Goal: Information Seeking & Learning: Check status

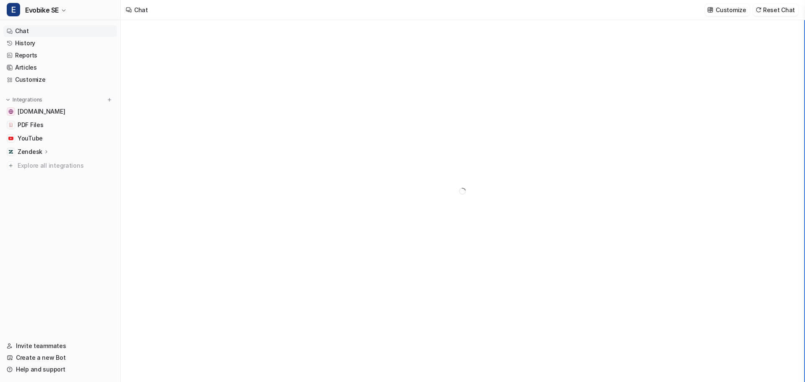
type textarea "**********"
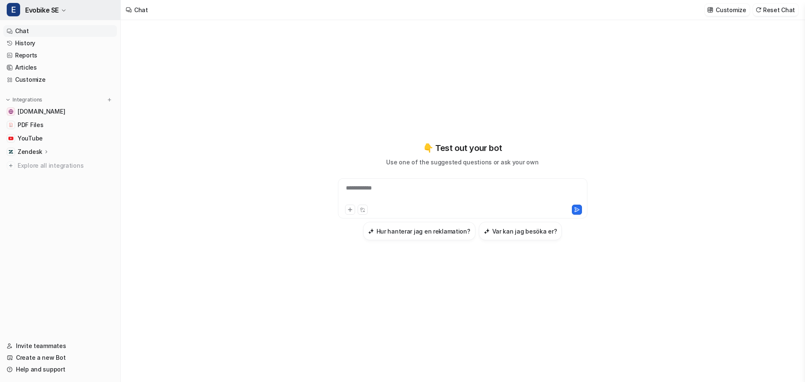
click at [56, 9] on span "Evobike SE" at bounding box center [42, 10] width 34 height 12
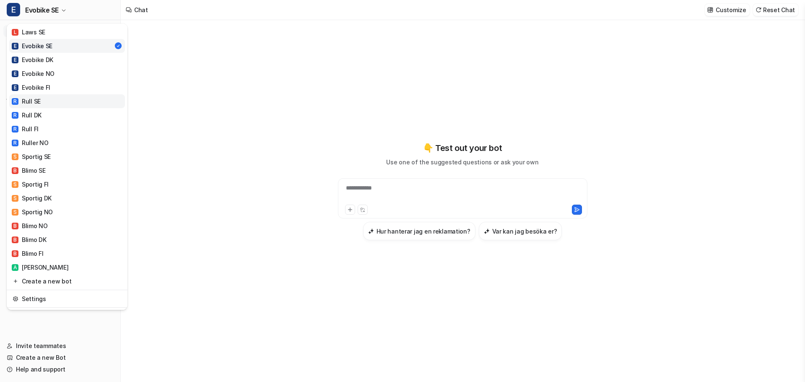
click at [36, 103] on div "R Rull SE" at bounding box center [26, 101] width 29 height 9
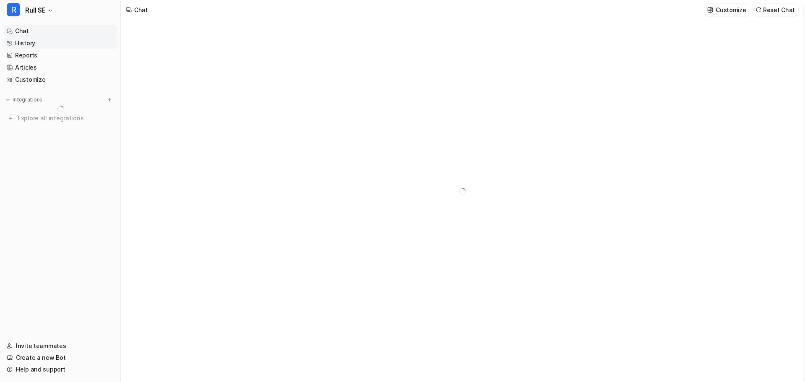
click at [28, 42] on link "History" at bounding box center [60, 43] width 114 height 12
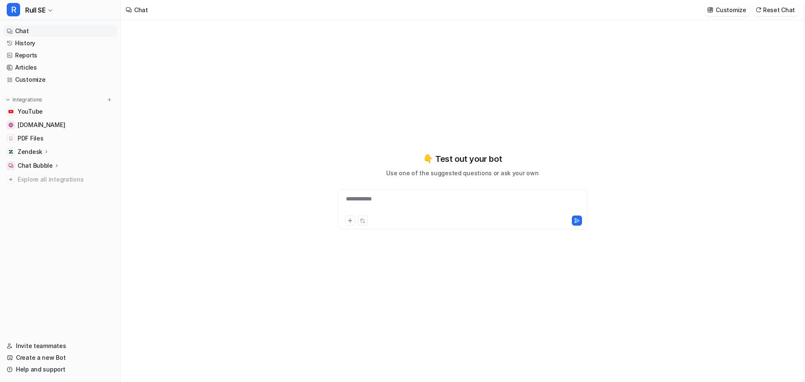
type textarea "**********"
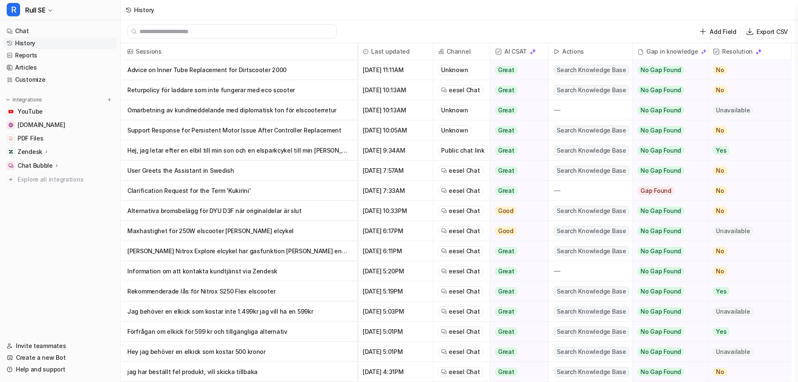
click at [234, 93] on p "Returpolicy för laddare som inte fungerar med eco scooter" at bounding box center [238, 90] width 223 height 20
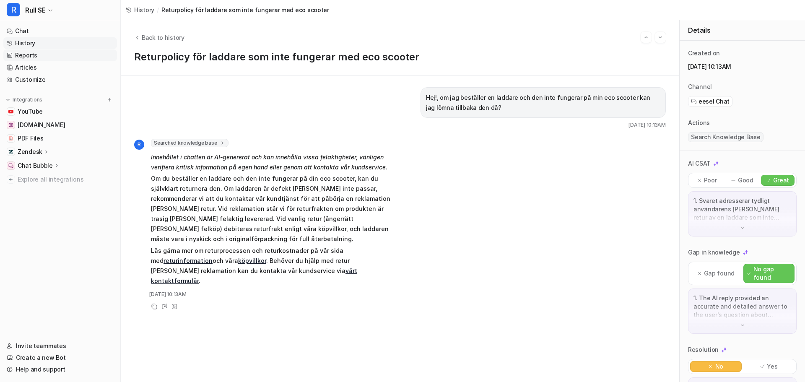
click at [25, 55] on link "Reports" at bounding box center [60, 55] width 114 height 12
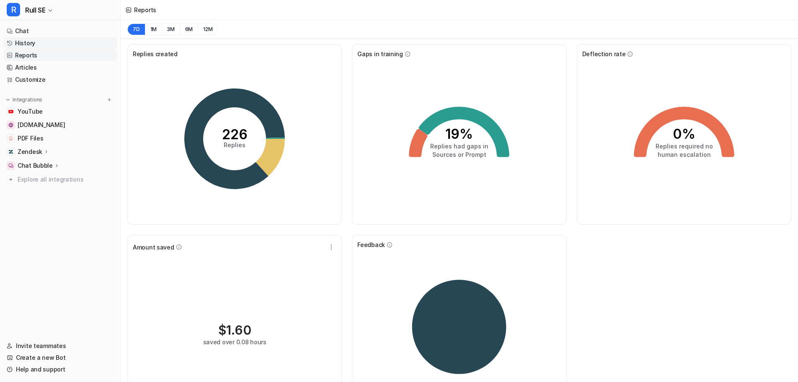
click at [22, 44] on link "History" at bounding box center [60, 43] width 114 height 12
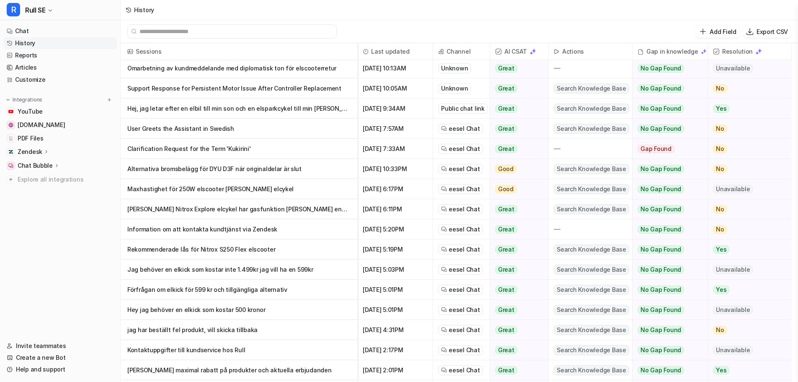
scroll to position [84, 0]
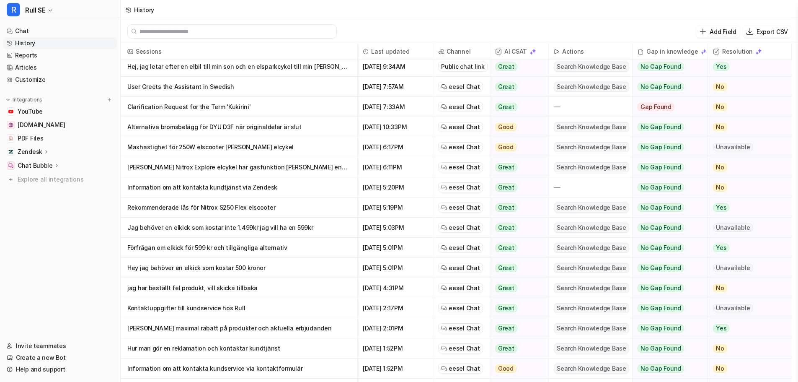
click at [172, 267] on p "Hey jag behöver en elkick som kostar 500 kronor" at bounding box center [238, 268] width 223 height 20
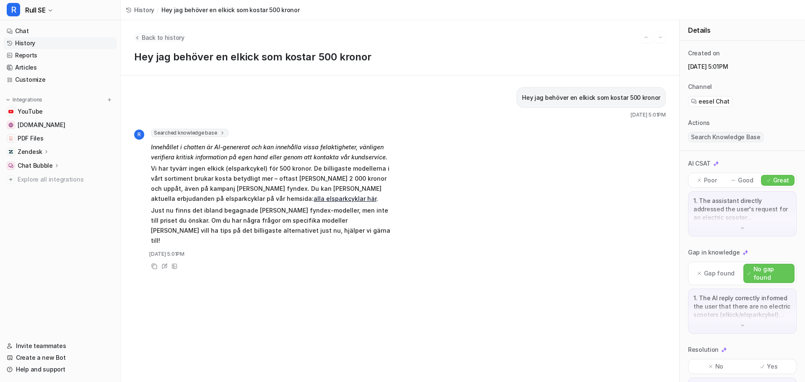
click at [145, 37] on span "Back to history" at bounding box center [163, 37] width 43 height 9
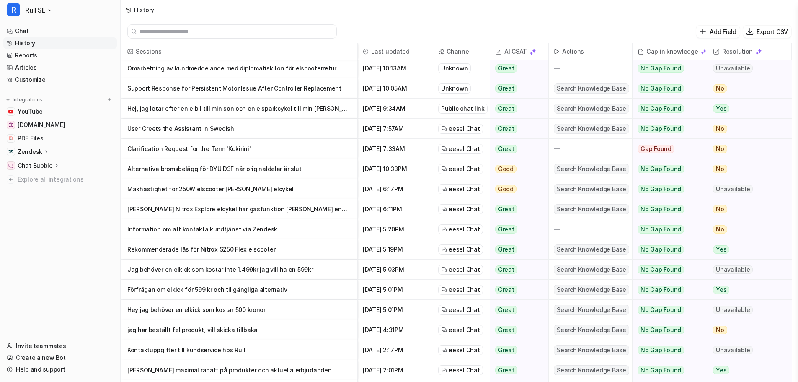
scroll to position [1, 0]
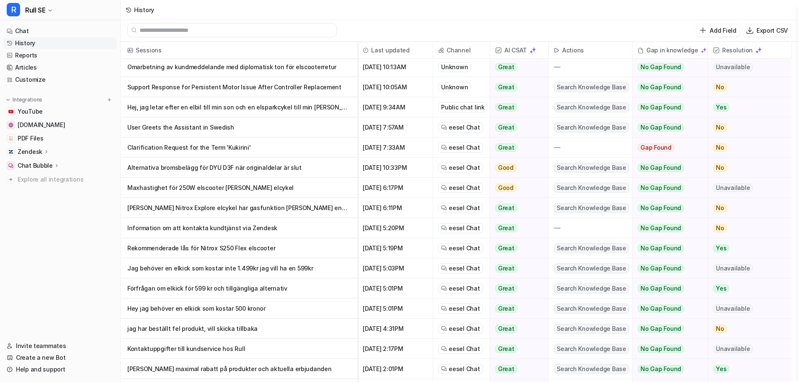
click at [200, 310] on p "Hey jag behöver en elkick som kostar 500 kronor" at bounding box center [238, 308] width 223 height 20
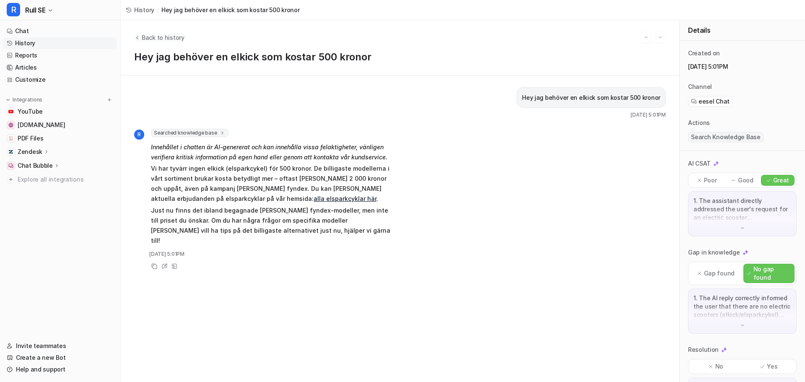
click at [143, 38] on span "Back to history" at bounding box center [163, 37] width 43 height 9
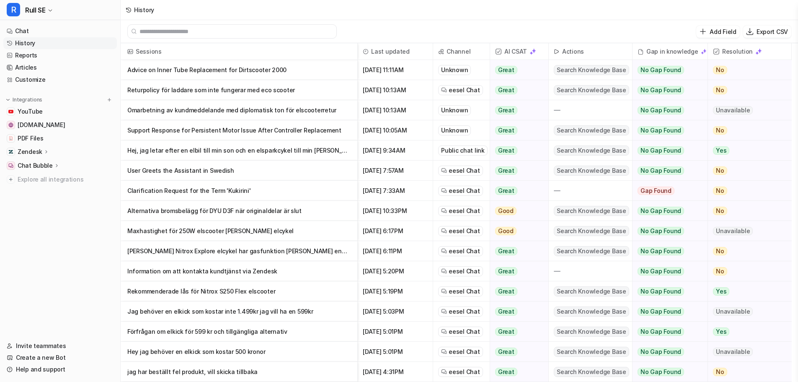
click at [212, 332] on p "Förfrågan om elkick för 599 kr och tillgängliga alternativ" at bounding box center [238, 331] width 223 height 20
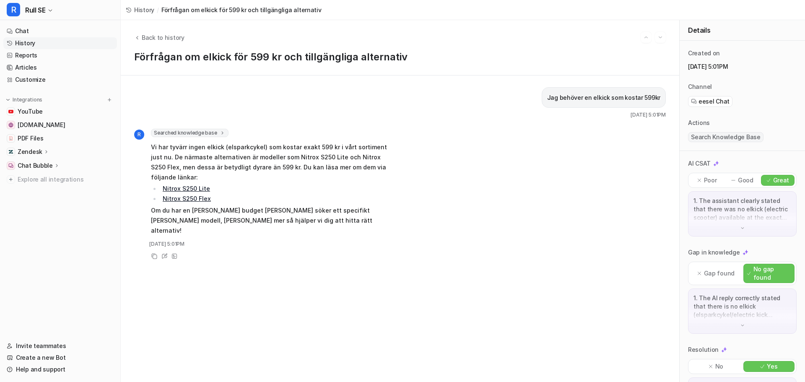
click at [149, 42] on div "Back to history" at bounding box center [399, 37] width 531 height 11
click at [150, 37] on span "Back to history" at bounding box center [163, 37] width 43 height 9
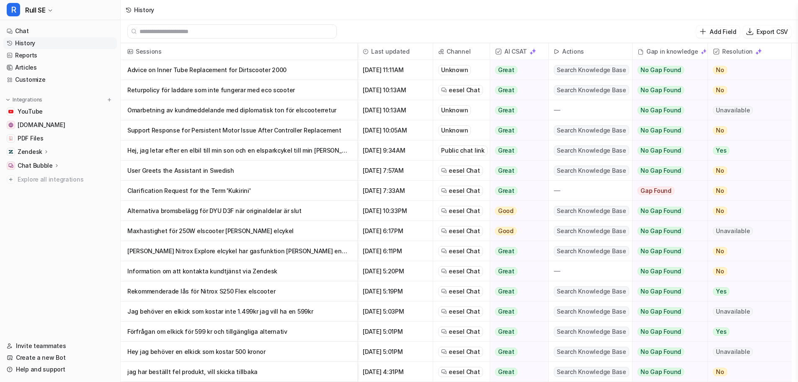
click at [176, 194] on p "Clarification Request for the Term 'Kukirini'" at bounding box center [238, 191] width 223 height 20
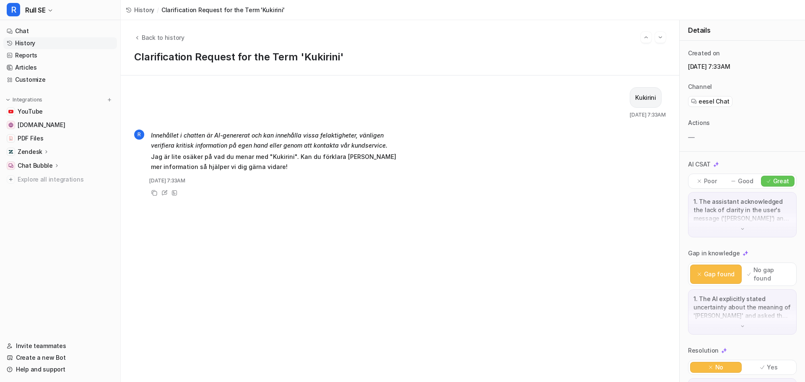
click at [267, 168] on p "Jag är lite osäker på vad du menar med "Kukirini". Kan du förklara [PERSON_NAME…" at bounding box center [273, 162] width 245 height 20
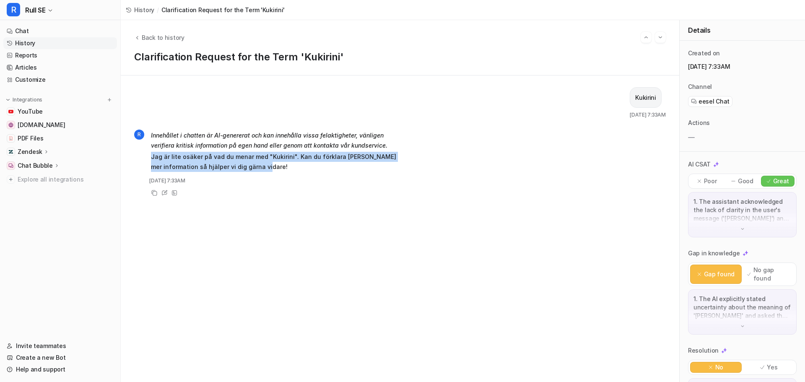
drag, startPoint x: 272, startPoint y: 167, endPoint x: 150, endPoint y: 155, distance: 122.2
click at [150, 155] on div "R Innehållet i chatten är AI-genererat och kan innehålla vissa felaktigheter, v…" at bounding box center [265, 151] width 262 height 45
click at [264, 168] on p "Jag är lite osäker på vad du menar med "Kukirini". Kan du förklara [PERSON_NAME…" at bounding box center [273, 162] width 245 height 20
click at [261, 166] on p "Jag är lite osäker på vad du menar med "Kukirini". Kan du förklara [PERSON_NAME…" at bounding box center [273, 162] width 245 height 20
drag, startPoint x: 269, startPoint y: 168, endPoint x: 150, endPoint y: 153, distance: 119.9
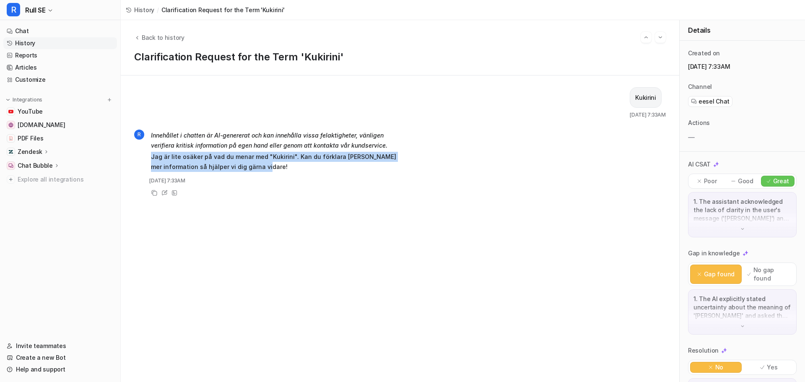
click at [150, 154] on div "R Innehållet i chatten är AI-genererat och kan innehålla vissa felaktigheter, v…" at bounding box center [265, 151] width 262 height 45
click at [272, 167] on p "Jag är lite osäker på vad du menar med "Kukirini". Kan du förklara [PERSON_NAME…" at bounding box center [273, 162] width 245 height 20
drag, startPoint x: 271, startPoint y: 166, endPoint x: 154, endPoint y: 160, distance: 117.5
click at [150, 160] on div "R Innehållet i chatten är AI-genererat och kan innehålla vissa felaktigheter, v…" at bounding box center [265, 151] width 262 height 45
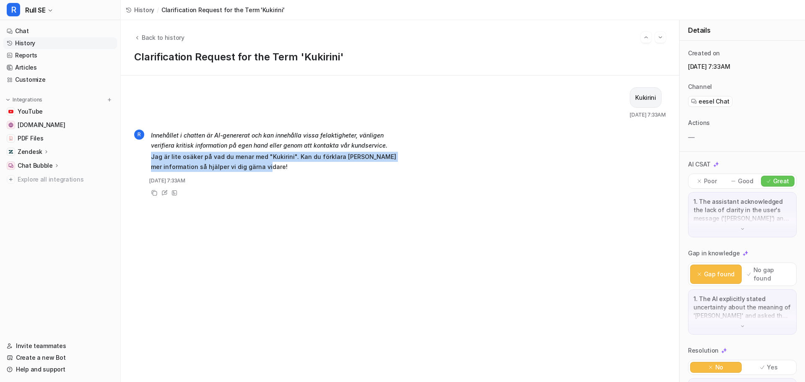
drag, startPoint x: 222, startPoint y: 160, endPoint x: 248, endPoint y: 165, distance: 26.5
click at [223, 161] on p "Jag är lite osäker på vad du menar med "Kukirini". Kan du förklara [PERSON_NAME…" at bounding box center [273, 162] width 245 height 20
click at [279, 173] on span "Innehållet i chatten är AI-genererat och kan innehålla vissa felaktigheter, vän…" at bounding box center [273, 151] width 245 height 45
click at [269, 169] on p "Jag är lite osäker på vad du menar med "Kukirini". Kan du förklara [PERSON_NAME…" at bounding box center [273, 162] width 245 height 20
click at [267, 169] on p "Jag är lite osäker på vad du menar med "Kukirini". Kan du förklara [PERSON_NAME…" at bounding box center [273, 162] width 245 height 20
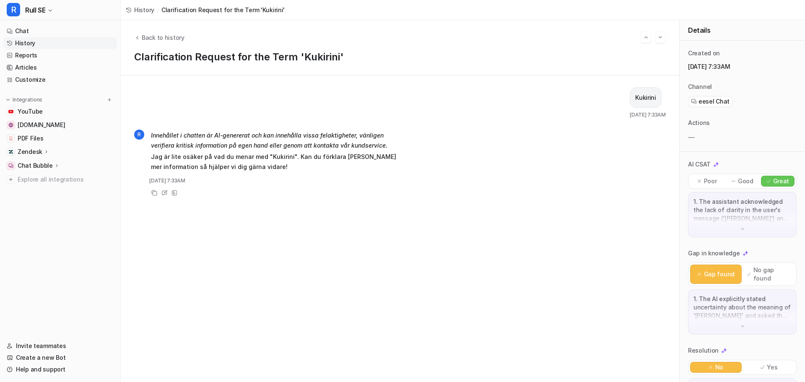
click at [265, 167] on p "Jag är lite osäker på vad du menar med "Kukirini". Kan du förklara [PERSON_NAME…" at bounding box center [273, 162] width 245 height 20
click at [267, 167] on p "Jag är lite osäker på vad du menar med "Kukirini". Kan du förklara [PERSON_NAME…" at bounding box center [273, 162] width 245 height 20
click at [266, 168] on p "Jag är lite osäker på vad du menar med "Kukirini". Kan du förklara [PERSON_NAME…" at bounding box center [273, 162] width 245 height 20
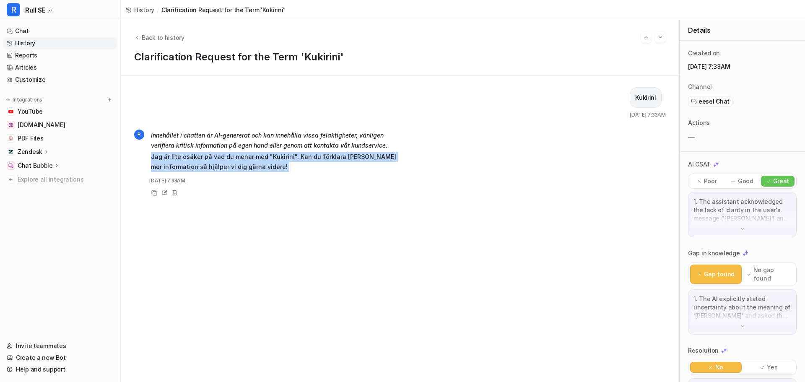
click at [266, 168] on p "Jag är lite osäker på vad du menar med "Kukirini". Kan du förklara [PERSON_NAME…" at bounding box center [273, 162] width 245 height 20
drag, startPoint x: 208, startPoint y: 162, endPoint x: 206, endPoint y: 156, distance: 6.4
click at [151, 155] on p "Jag är lite osäker på vad du menar med "Kukirini". Kan du förklara [PERSON_NAME…" at bounding box center [273, 162] width 245 height 20
click at [235, 158] on p "Jag är lite osäker på vad du menar med "Kukirini". Kan du förklara [PERSON_NAME…" at bounding box center [273, 162] width 245 height 20
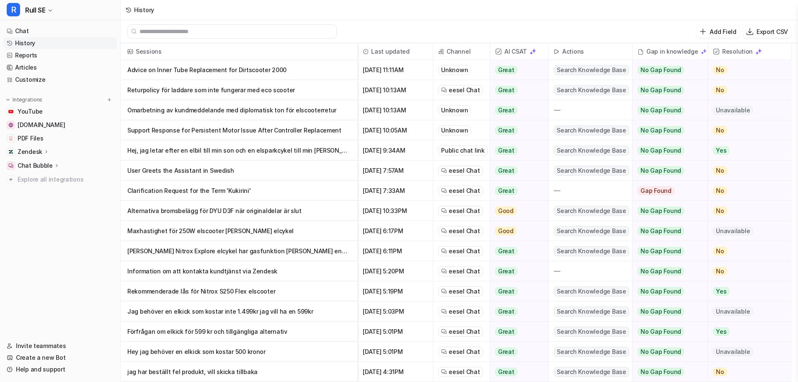
click at [159, 72] on p "Advice on Inner Tube Replacement for Dirtscooter 2000" at bounding box center [238, 70] width 223 height 20
